Goal: Transaction & Acquisition: Purchase product/service

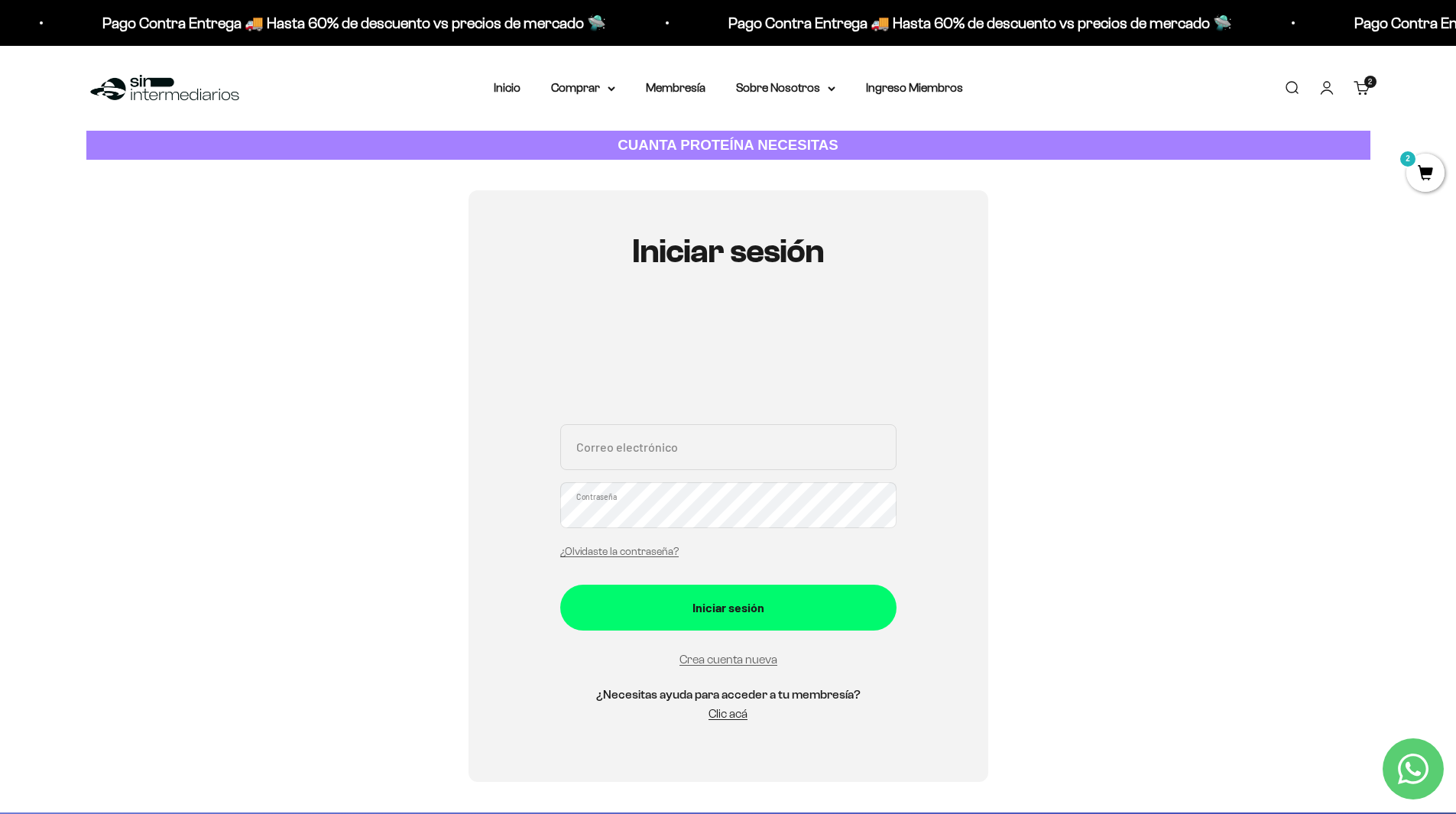
scroll to position [153, 0]
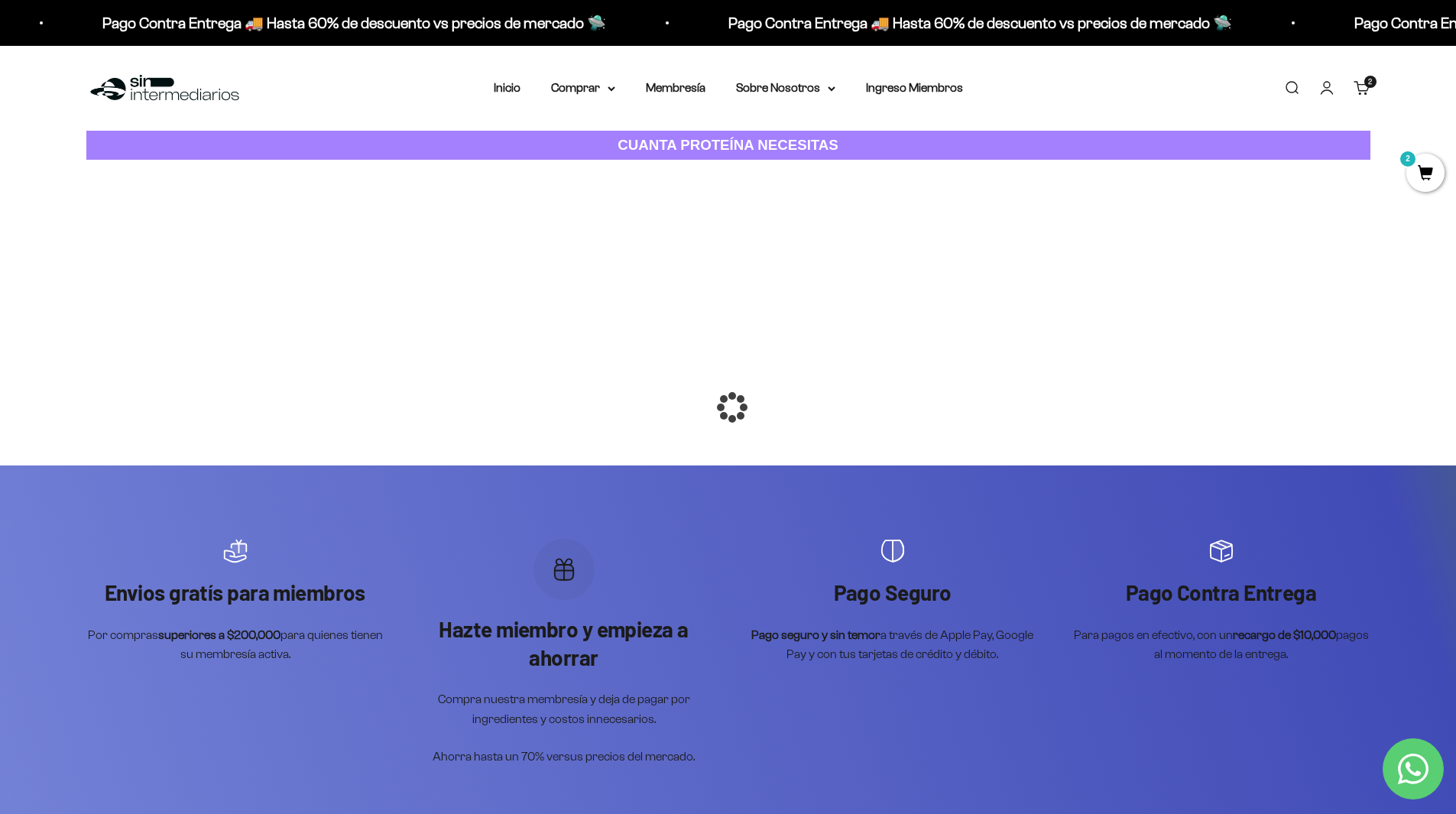
click at [1418, 170] on span "2" at bounding box center [1425, 172] width 38 height 38
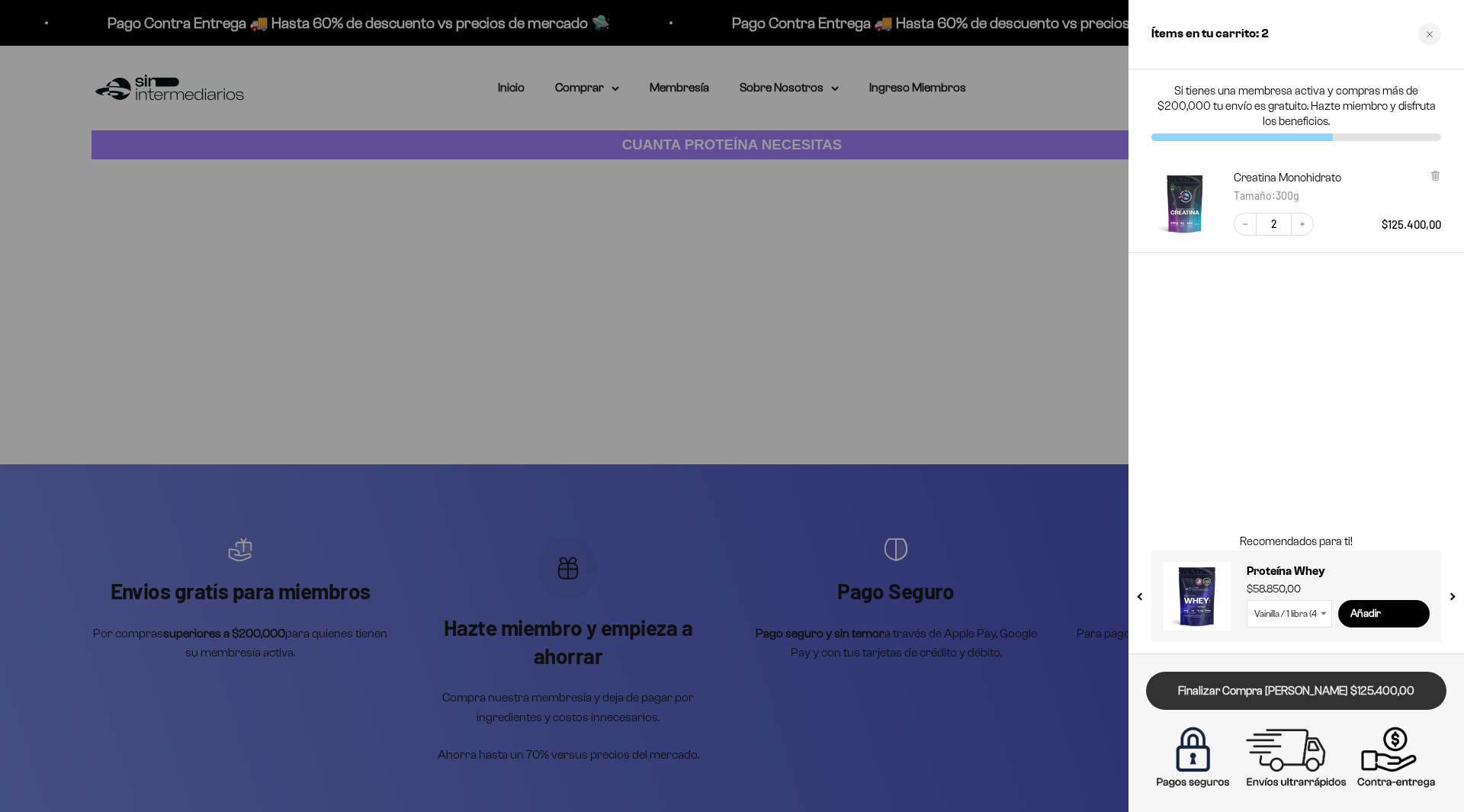
click at [1306, 694] on link "Finalizar Compra [PERSON_NAME] $125.400,00" at bounding box center [1296, 691] width 301 height 39
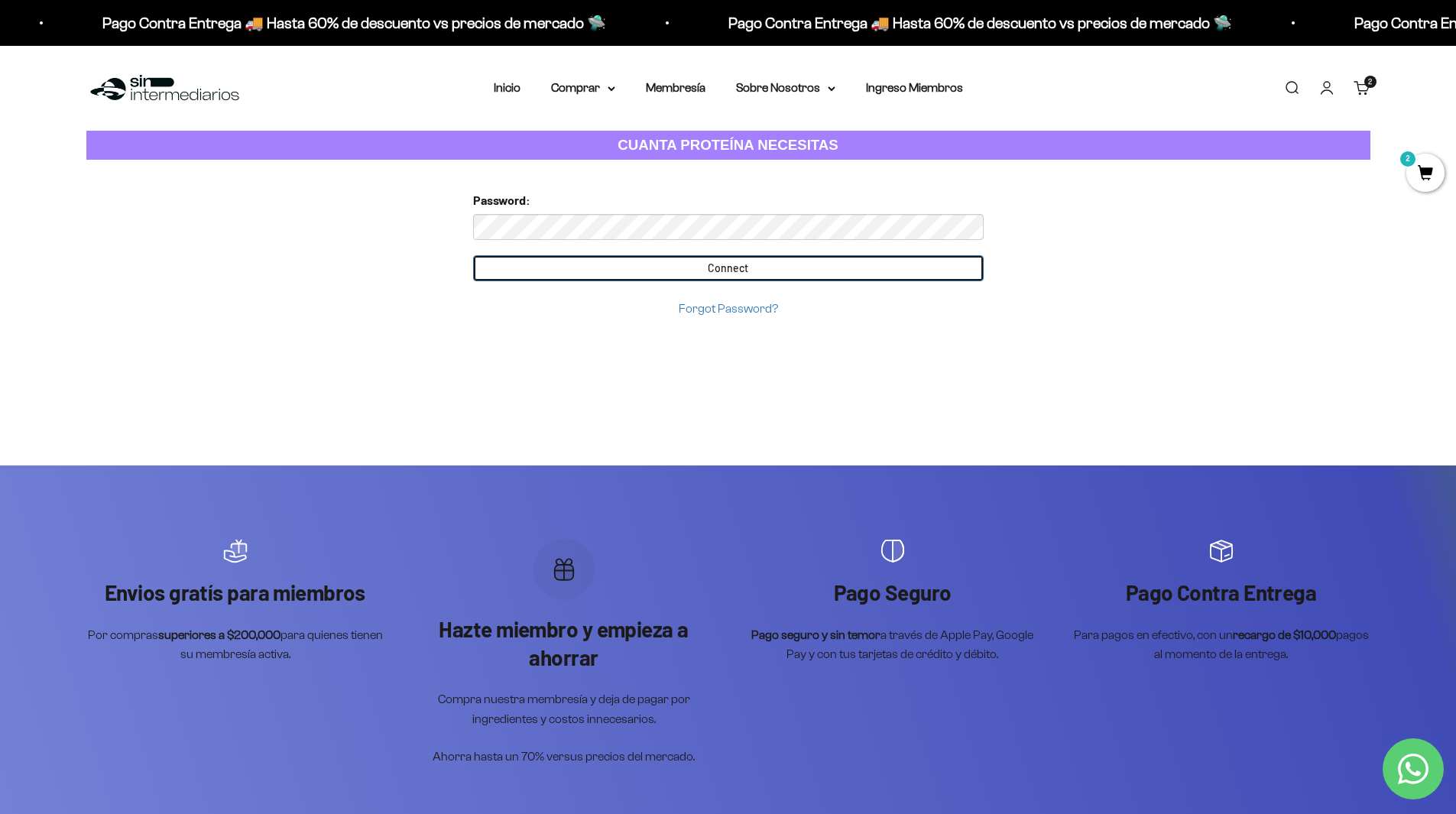
click at [500, 270] on input "Connect" at bounding box center [728, 268] width 510 height 26
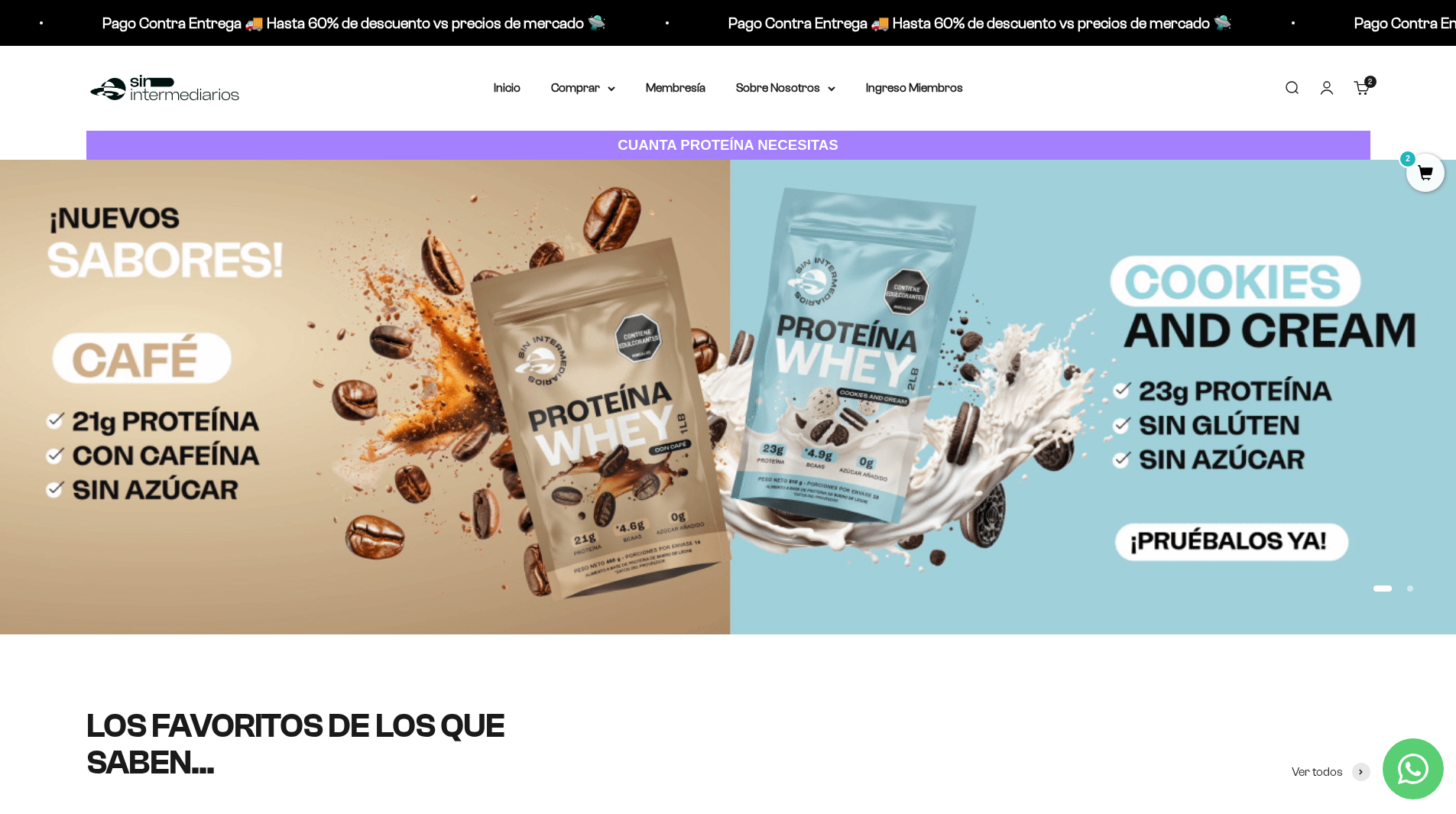
click at [1425, 173] on span "2" at bounding box center [1425, 172] width 38 height 38
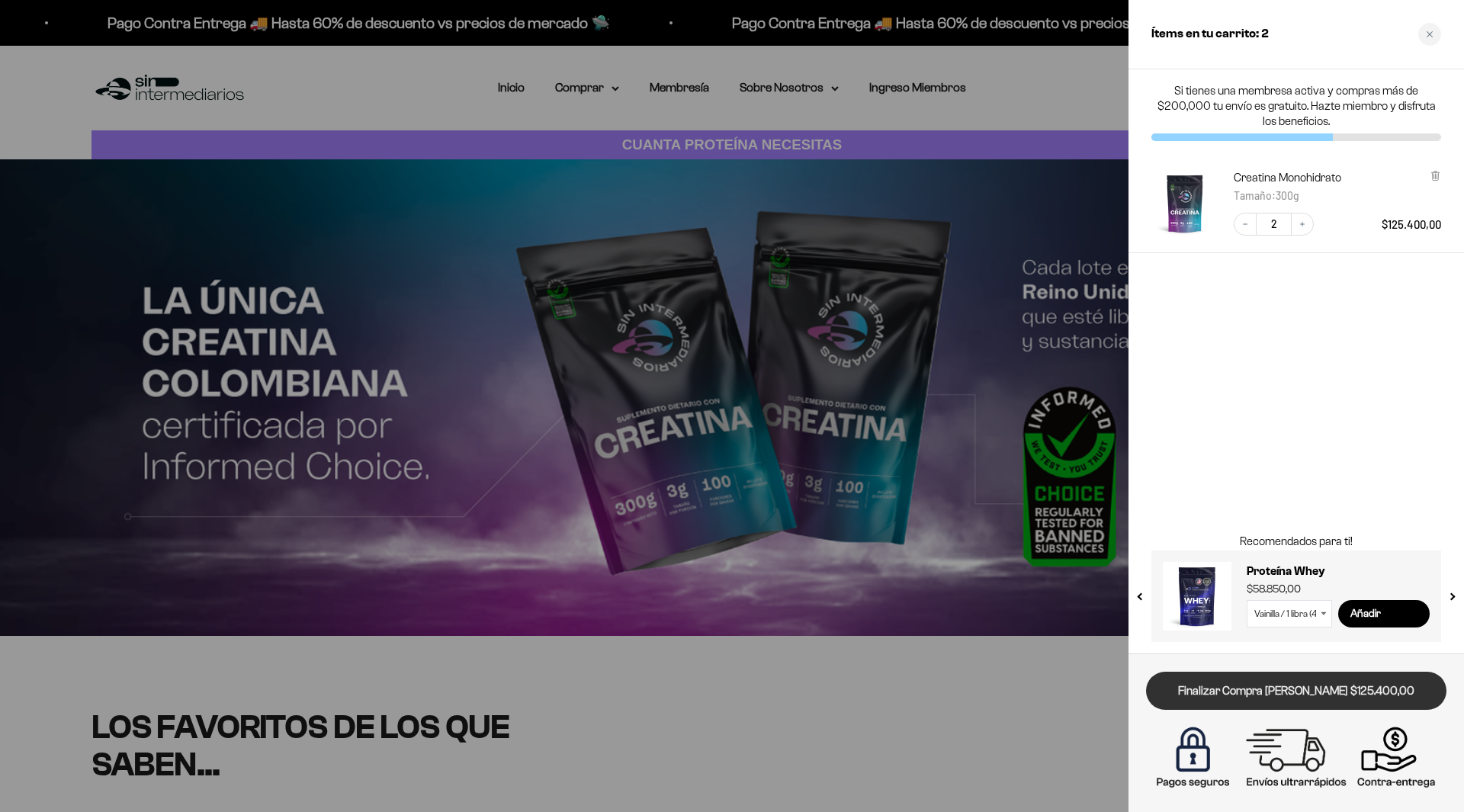
click at [1303, 696] on link "Finalizar Compra [PERSON_NAME] $125.400,00" at bounding box center [1296, 691] width 301 height 39
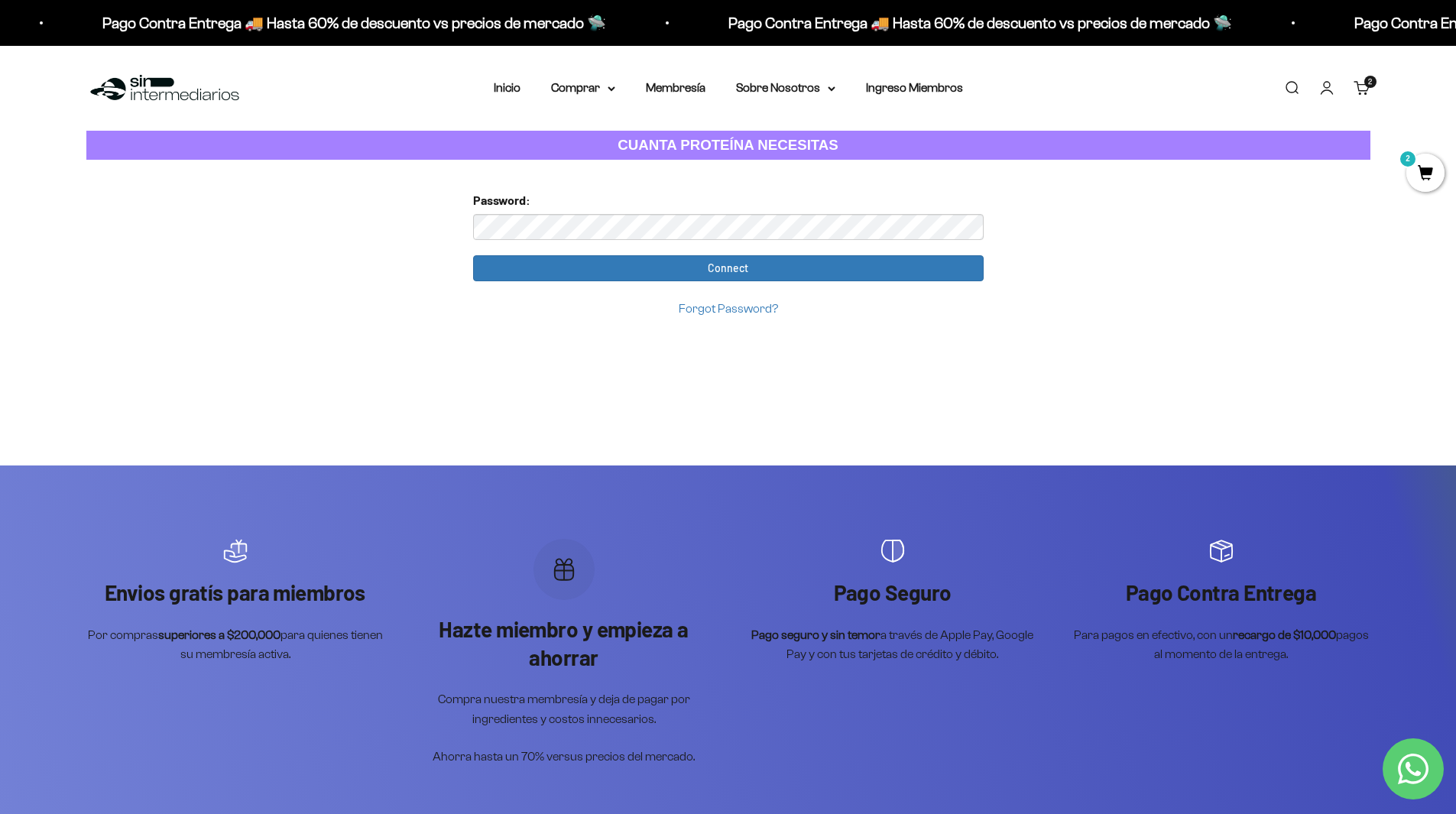
click at [732, 304] on link "Forgot Password?" at bounding box center [728, 309] width 99 height 13
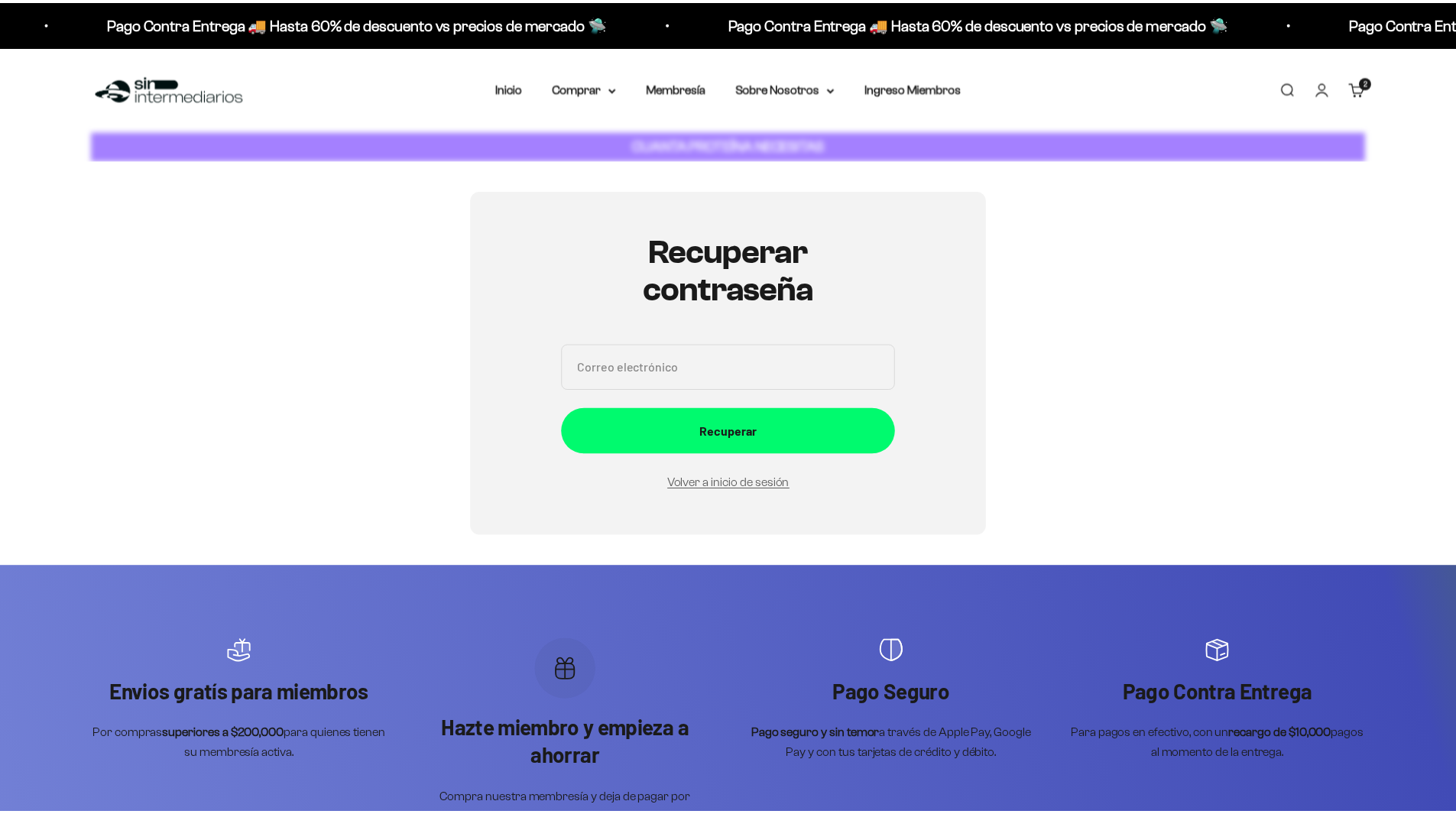
scroll to position [172, 0]
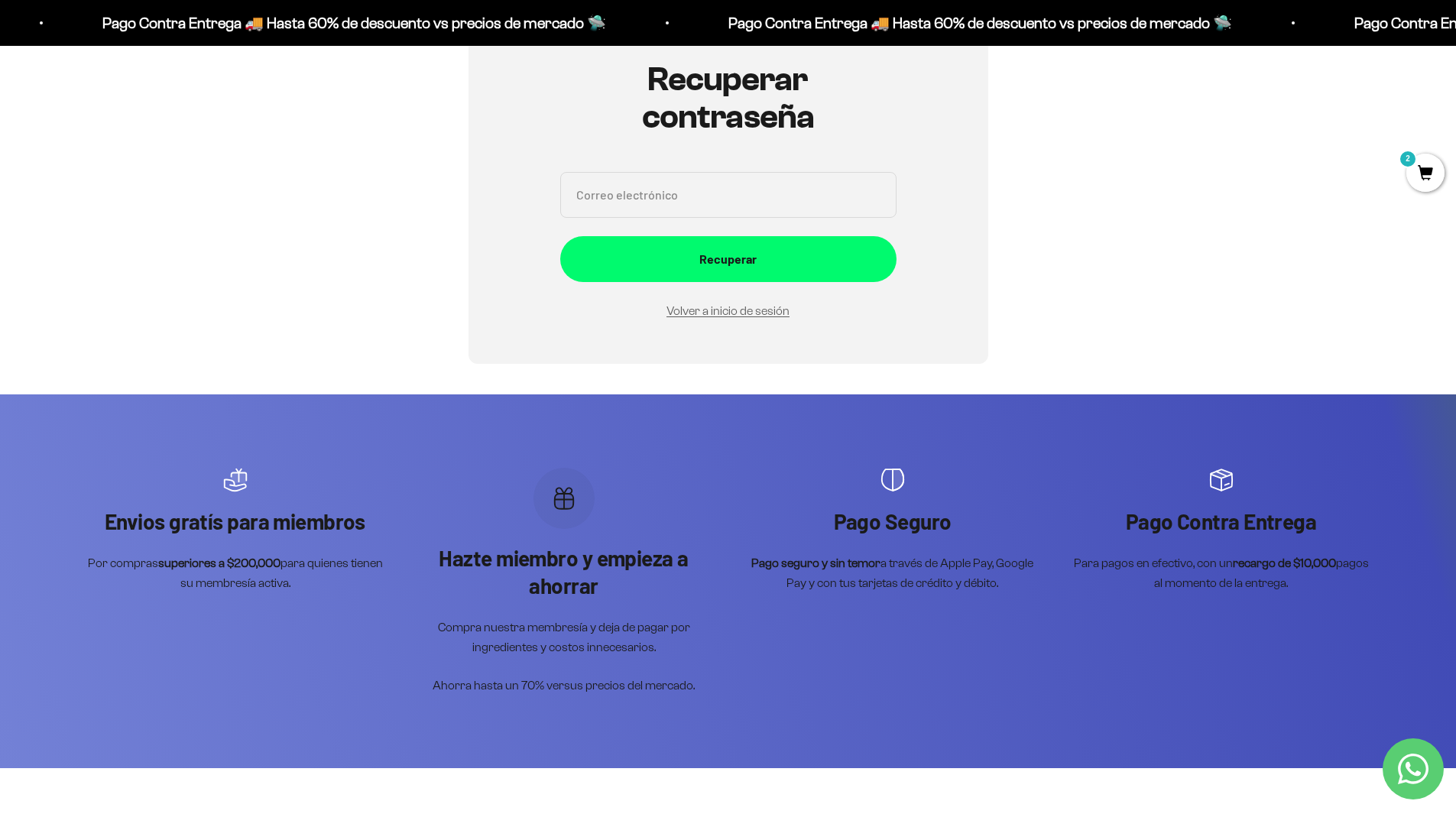
click at [654, 197] on input "Correo electrónico" at bounding box center [728, 194] width 336 height 46
type input "[EMAIL_ADDRESS][DOMAIN_NAME]"
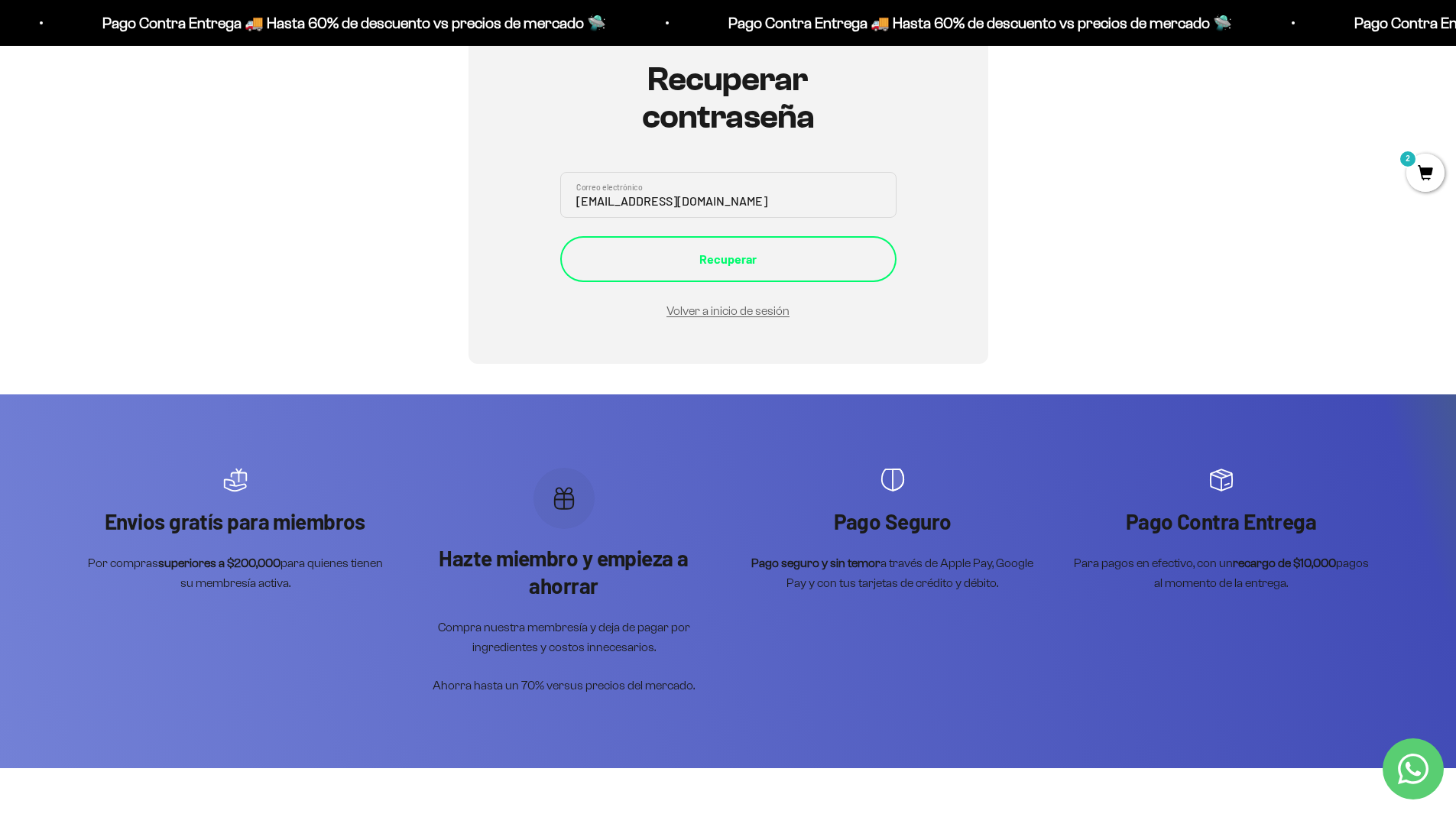
click at [713, 261] on div "Recuperar" at bounding box center [728, 259] width 275 height 20
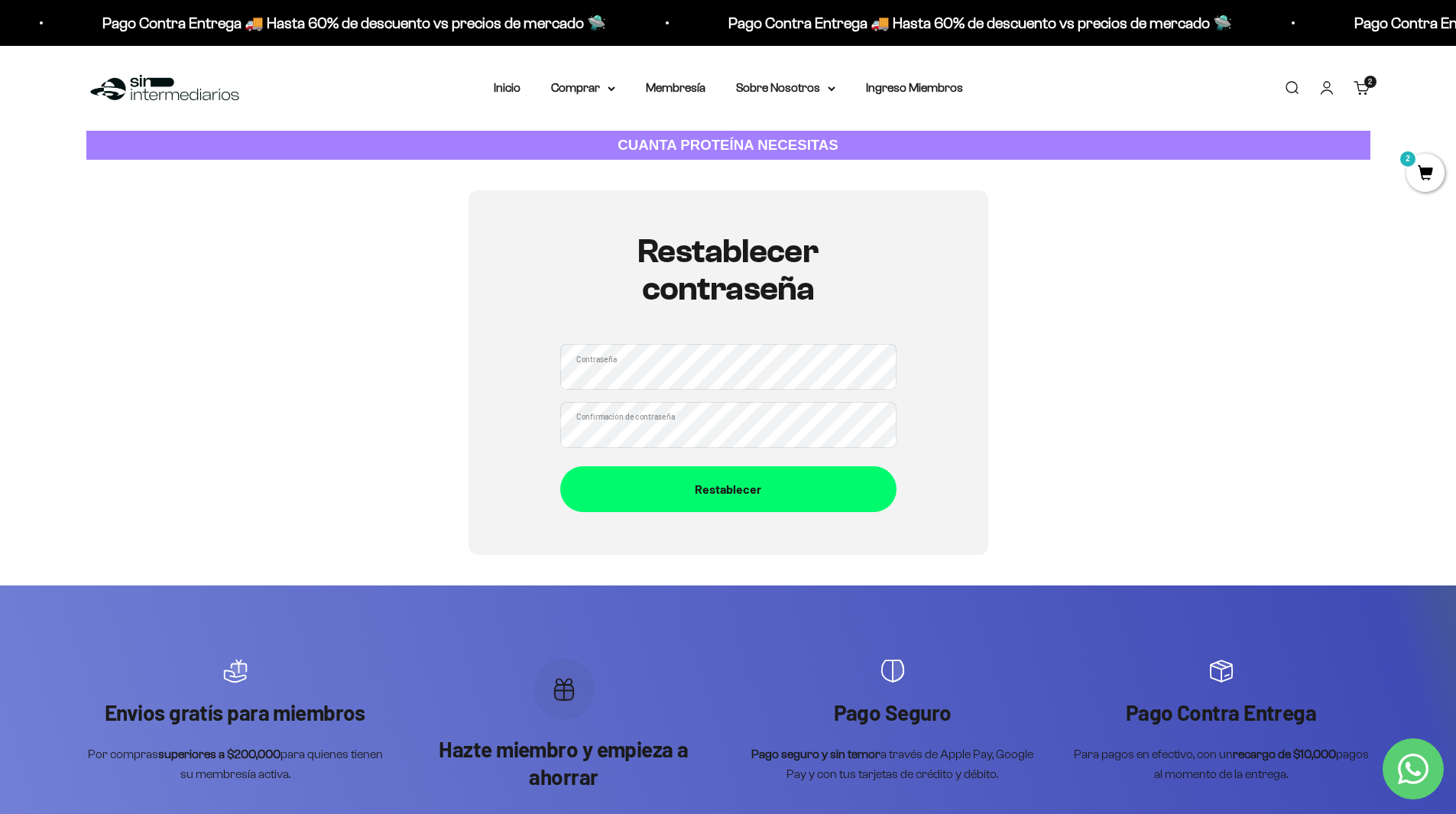
click at [551, 372] on div "Restablecer contraseña Contraseña Confirmación de contraseña Restablecer" at bounding box center [728, 372] width 520 height 364
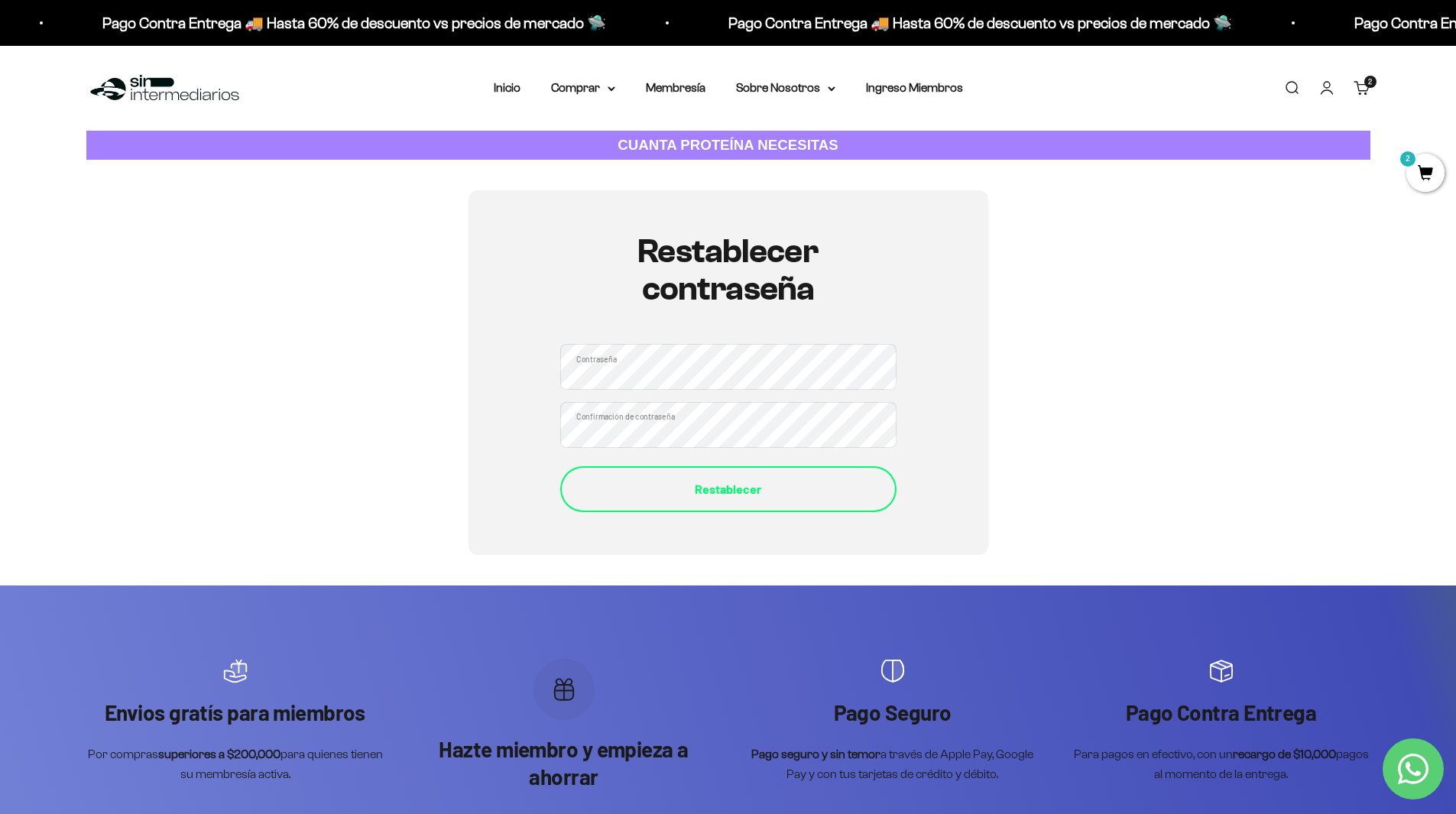
click at [716, 484] on div "Restablecer" at bounding box center [728, 489] width 275 height 20
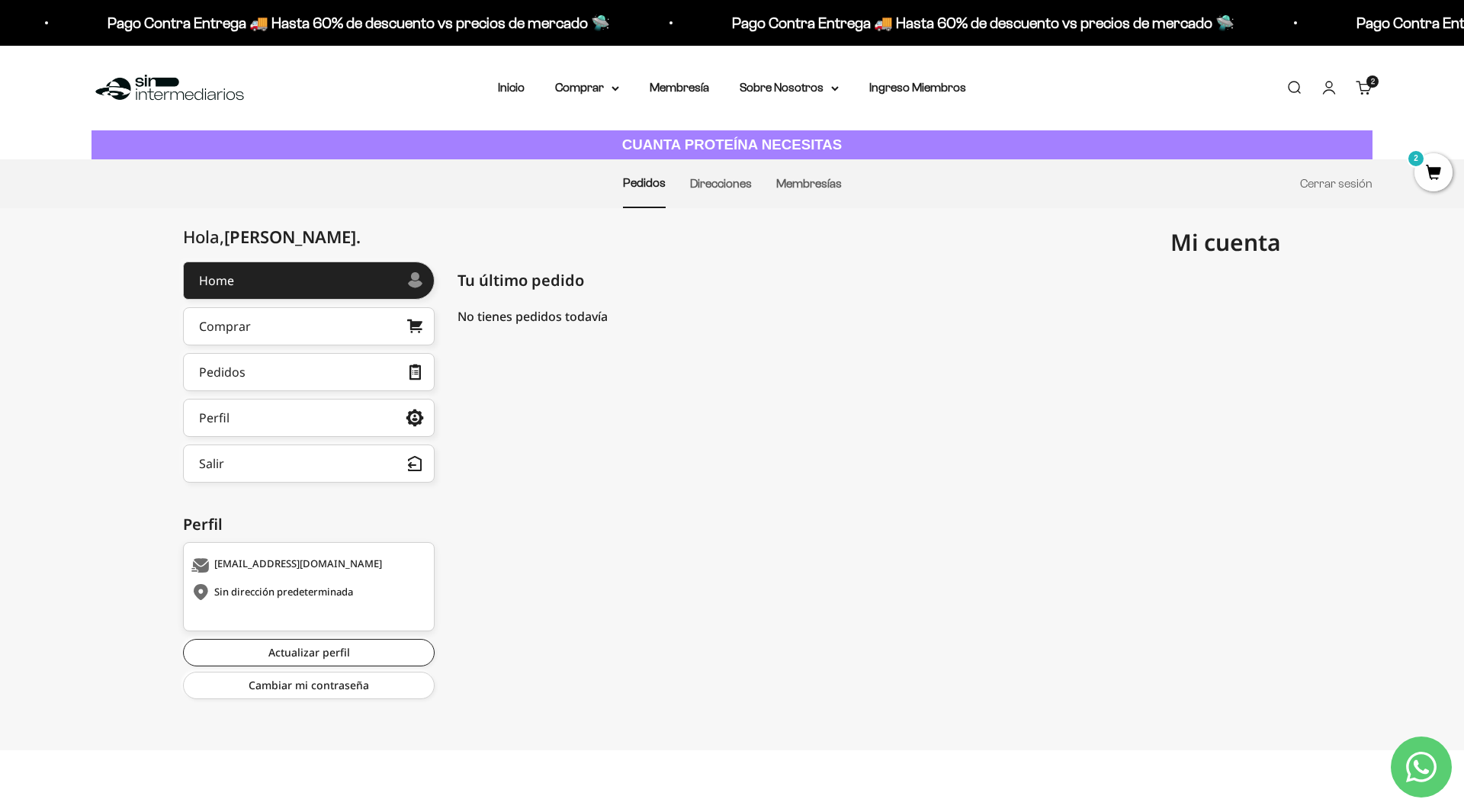
click at [1431, 176] on span "2" at bounding box center [1433, 172] width 38 height 38
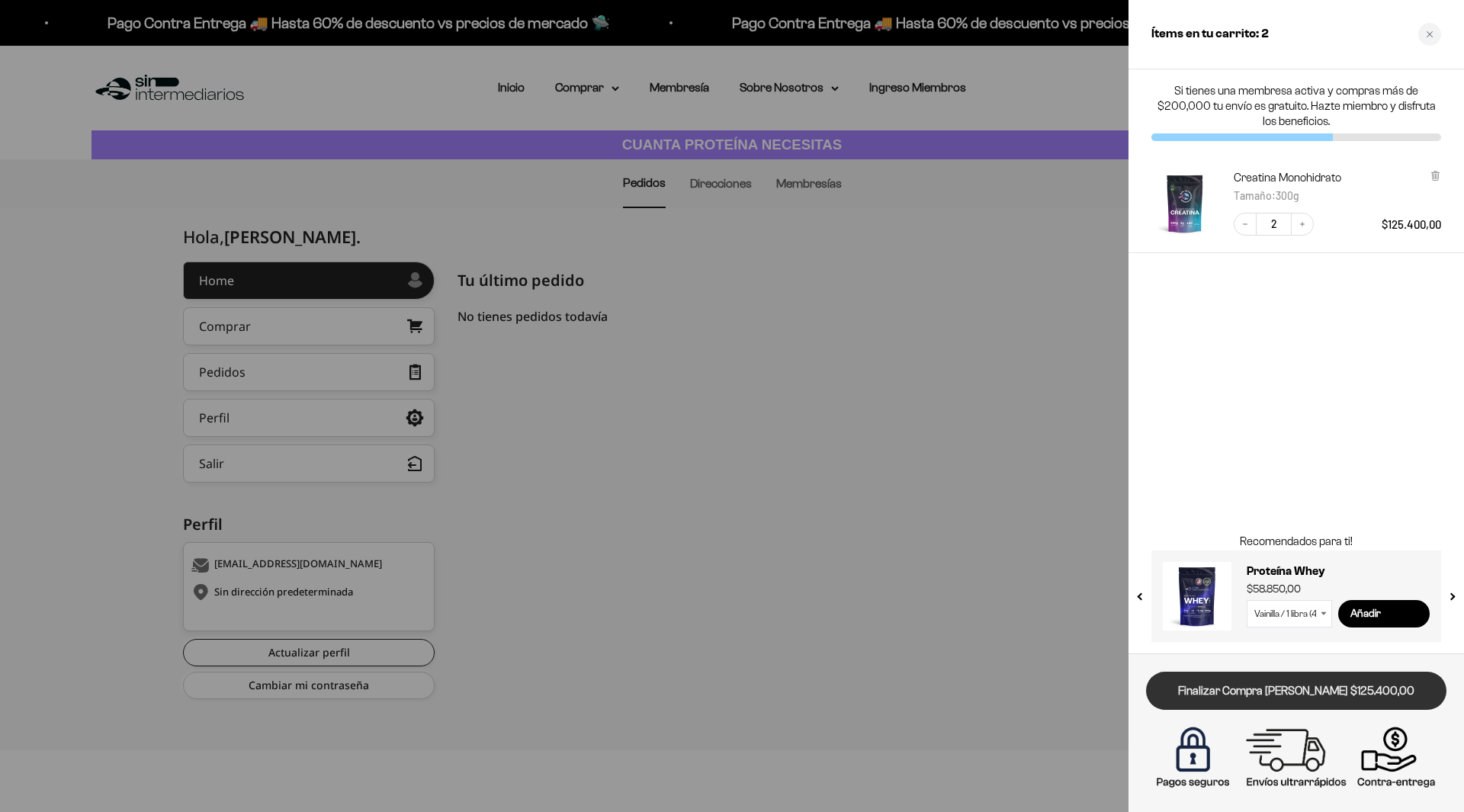
click at [1286, 687] on link "Finalizar Compra [PERSON_NAME] $125.400,00" at bounding box center [1296, 691] width 301 height 39
